Goal: Information Seeking & Learning: Learn about a topic

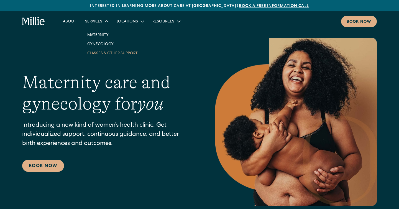
click at [97, 56] on link "Classes & Other Support" at bounding box center [112, 52] width 59 height 9
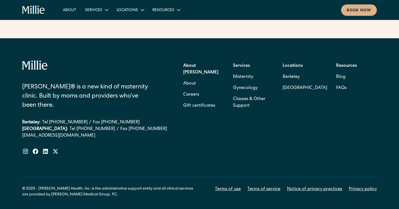
scroll to position [903, 0]
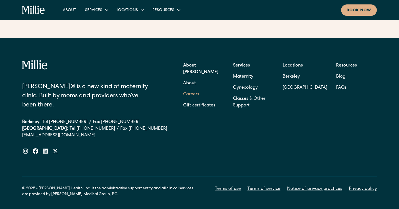
click at [194, 89] on link "Careers" at bounding box center [191, 94] width 16 height 11
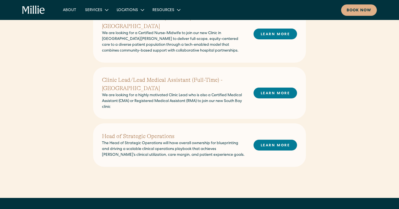
scroll to position [285, 0]
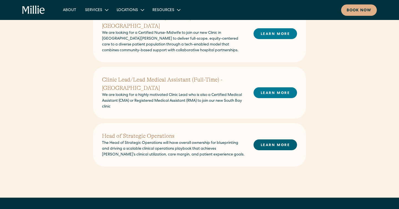
click at [272, 139] on link "LEARN MORE" at bounding box center [274, 144] width 43 height 11
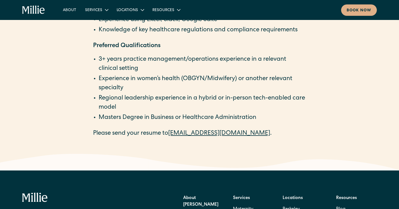
scroll to position [1007, 0]
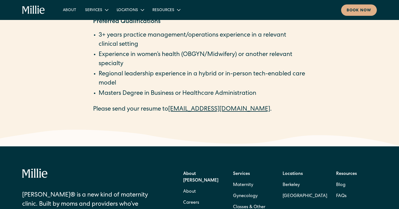
click at [204, 109] on link "[EMAIL_ADDRESS][DOMAIN_NAME]" at bounding box center [219, 109] width 102 height 6
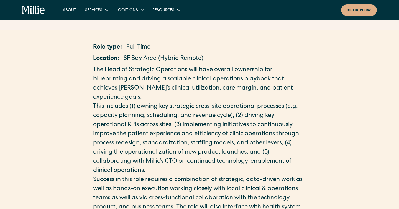
scroll to position [0, 0]
